Goal: Check status

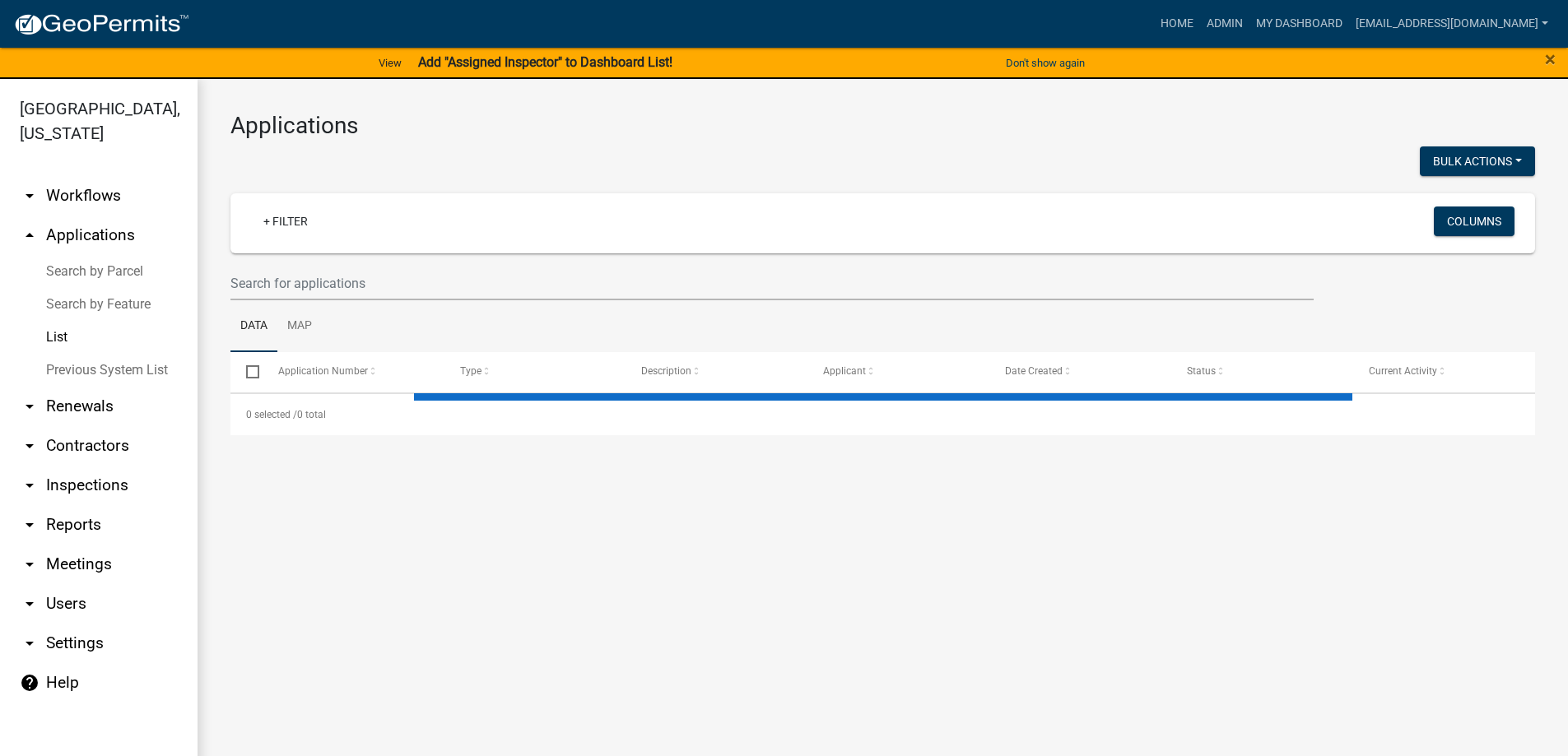
select select "3: 100"
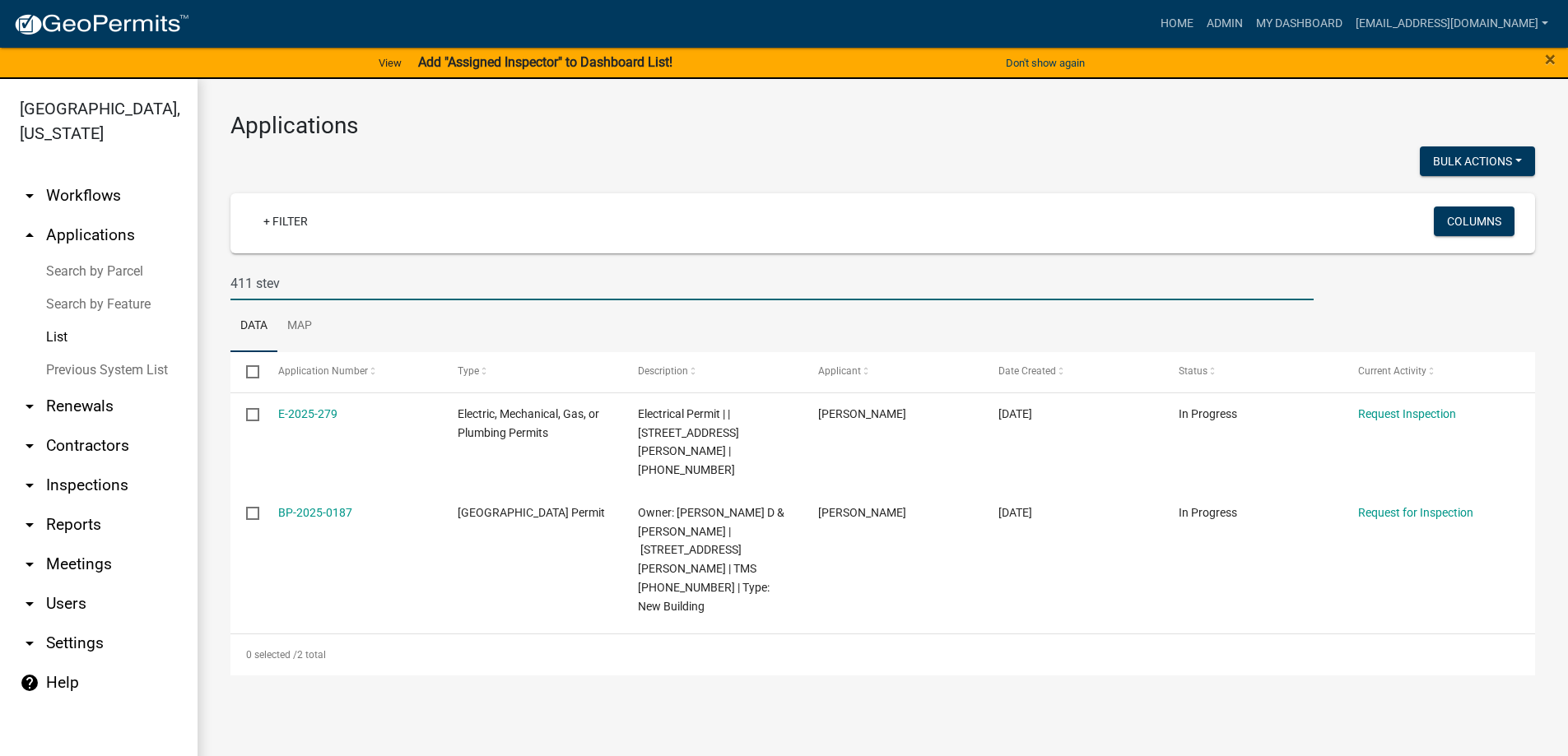
click at [79, 277] on div "Abbeville County, South Carolina arrow_drop_down Workflows List arrow_drop_up A…" at bounding box center [784, 428] width 1568 height 697
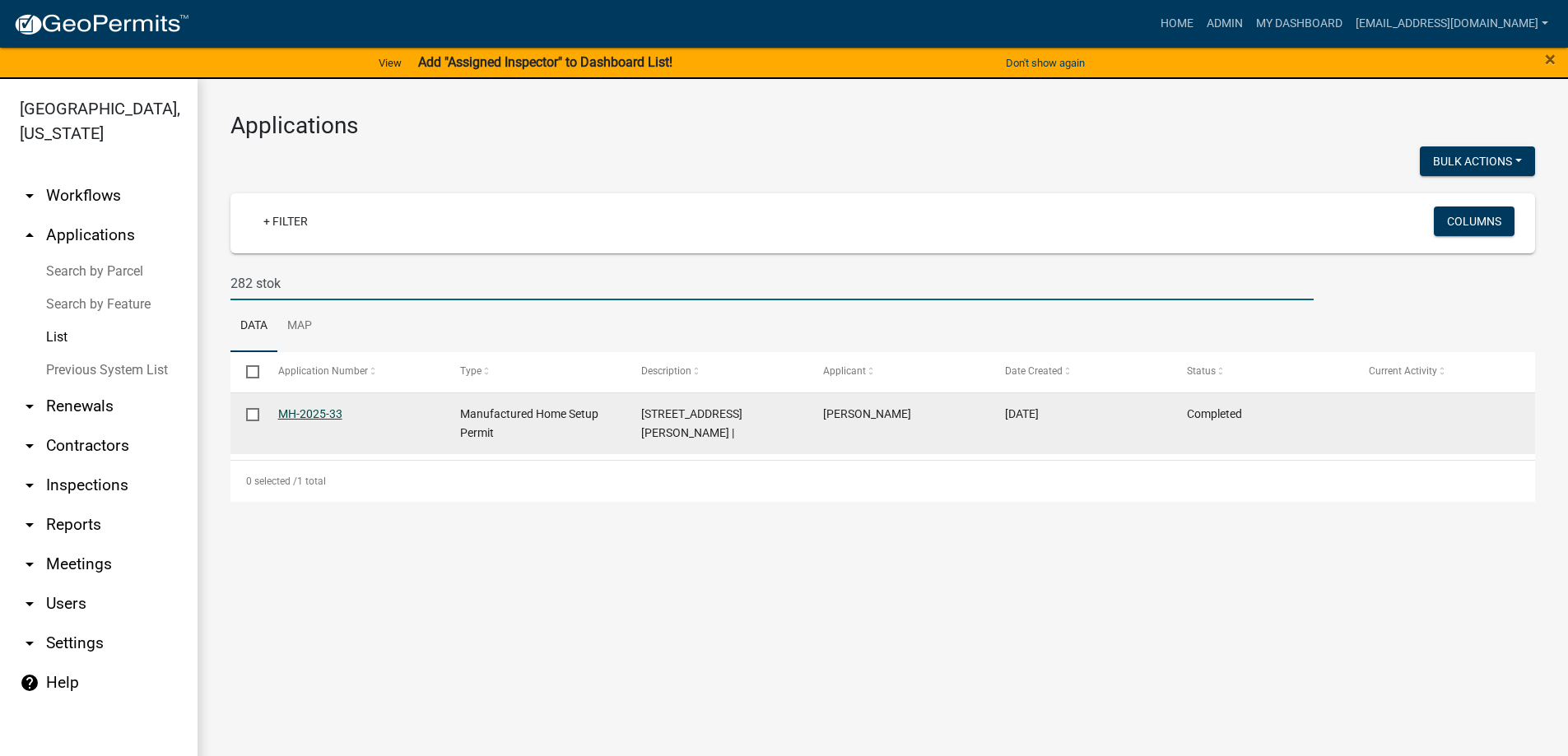
type input "282 stok"
click at [294, 417] on link "MH-2025-33" at bounding box center [309, 414] width 64 height 13
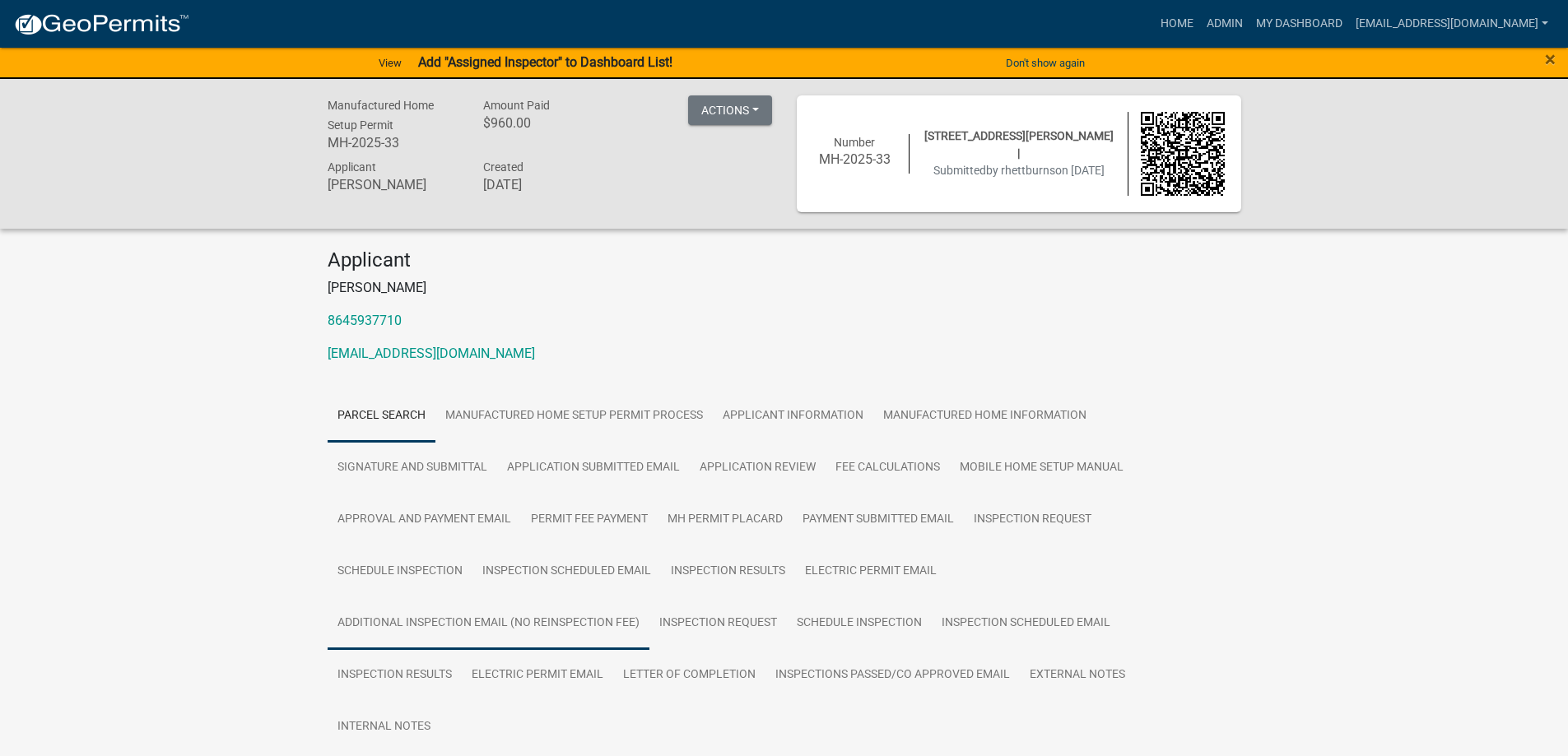
scroll to position [82, 0]
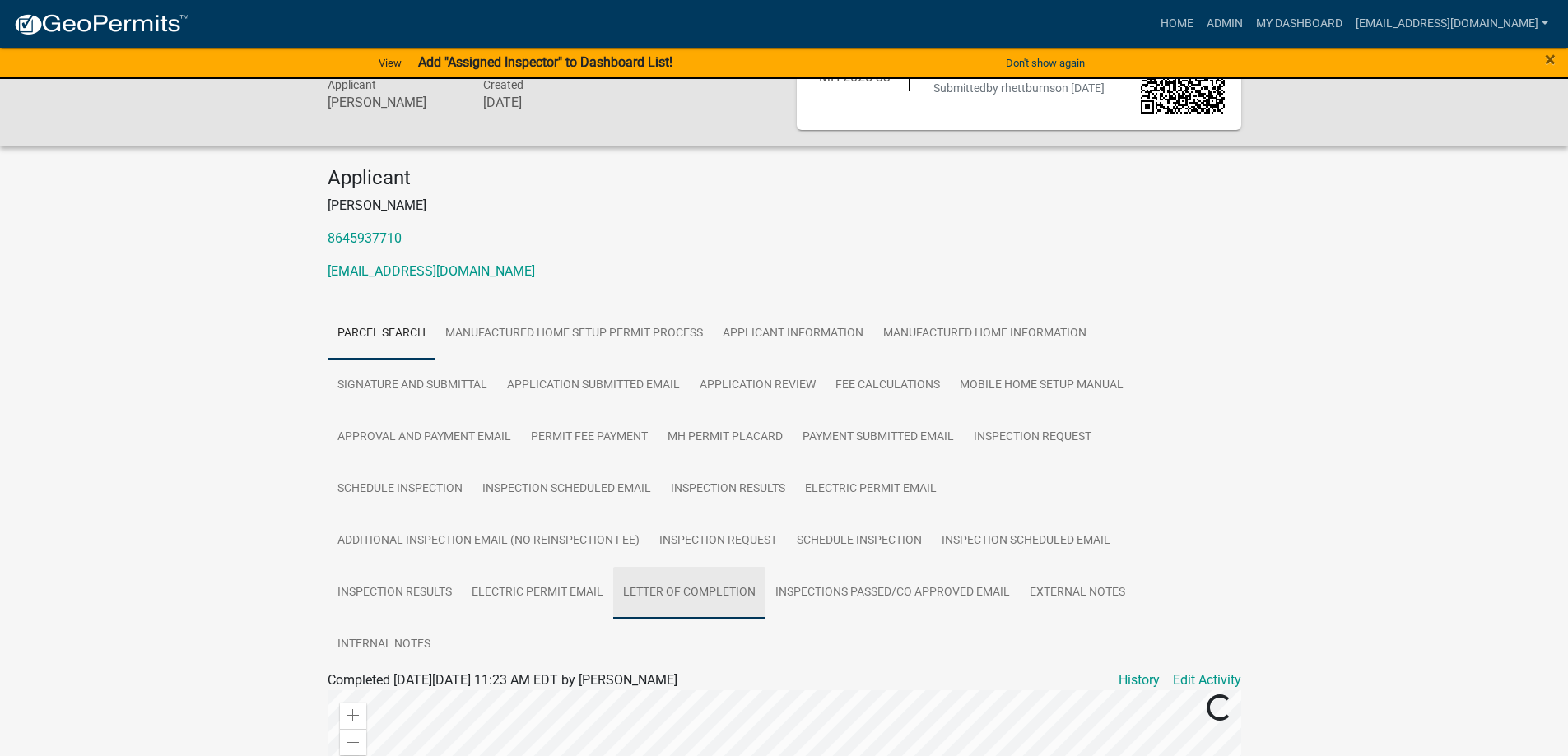
click at [650, 590] on link "Letter of Completion" at bounding box center [688, 593] width 152 height 53
click at [345, 697] on link "Letter of Completion" at bounding box center [386, 700] width 118 height 16
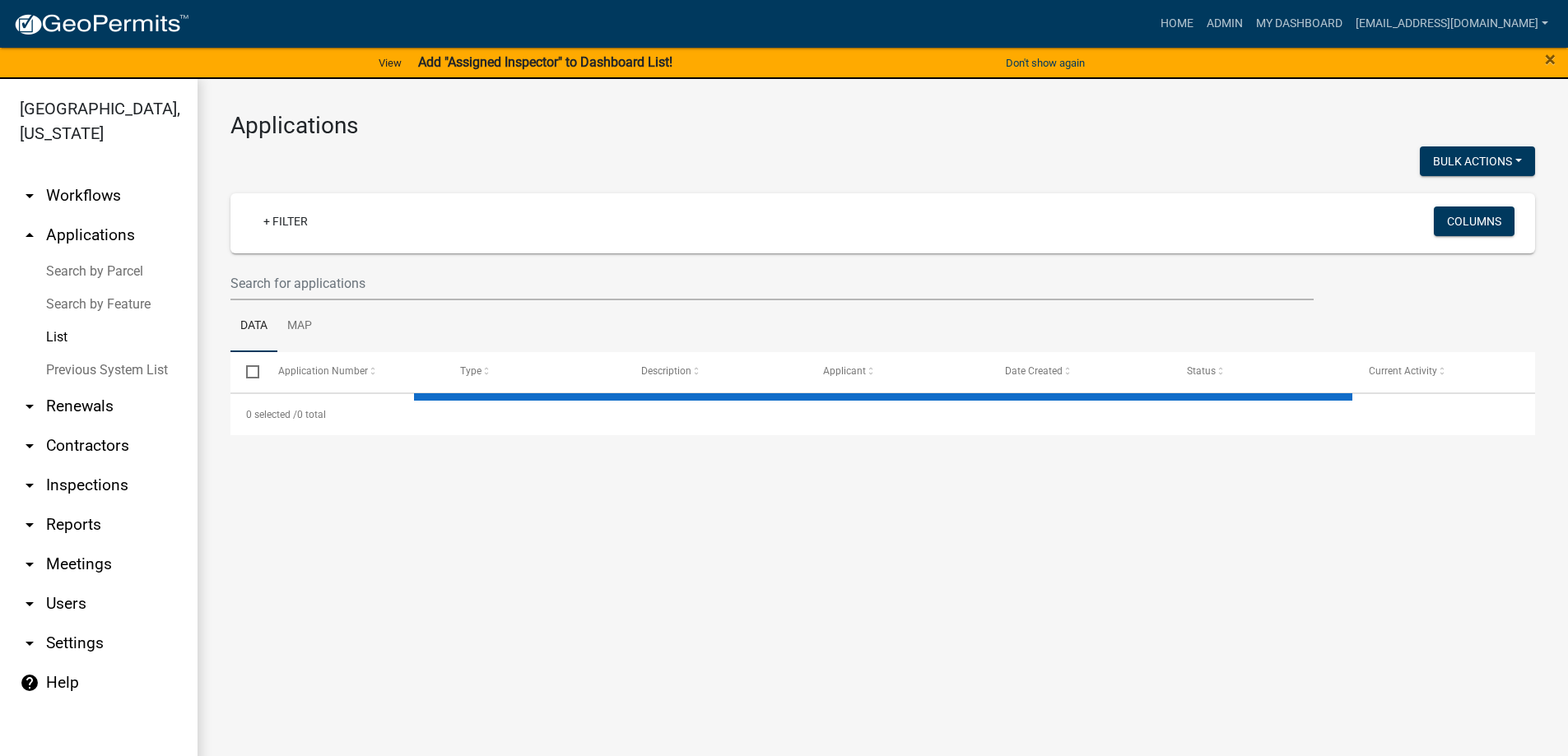
select select "3: 100"
